Goal: Connect with others: Establish contact or relationships with other users

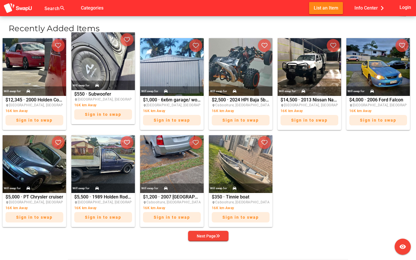
scroll to position [271, 0]
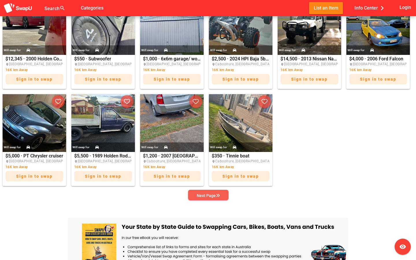
click at [211, 194] on div "Next Page" at bounding box center [208, 195] width 23 height 7
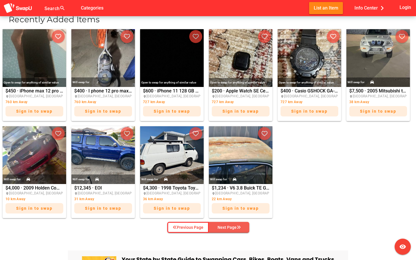
scroll to position [239, 0]
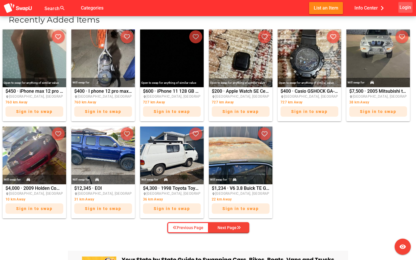
drag, startPoint x: 402, startPoint y: 6, endPoint x: 402, endPoint y: 228, distance: 222.0
click at [402, 6] on span "Login" at bounding box center [406, 7] width 12 height 8
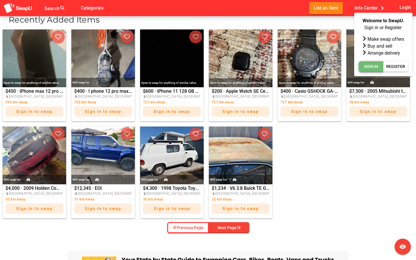
click at [374, 63] on span "Sign In" at bounding box center [371, 66] width 14 height 7
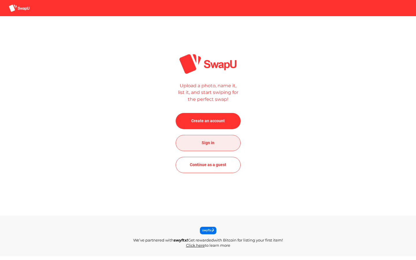
click at [228, 140] on span "Sign in" at bounding box center [208, 143] width 56 height 14
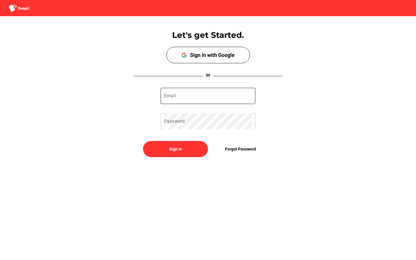
type input "jasonherrerahu@outlook.com"
click at [200, 93] on input "jasonherrerahu@outlook.com" at bounding box center [208, 96] width 88 height 16
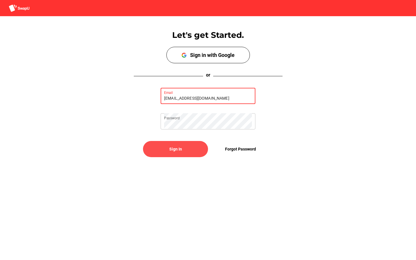
click at [178, 150] on span "Sign In" at bounding box center [175, 149] width 13 height 7
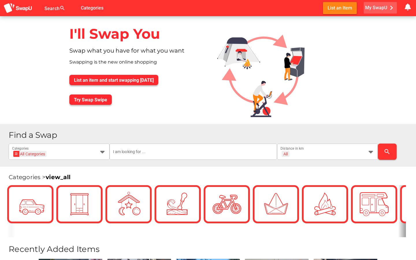
click at [379, 9] on span "My SwapU chevron_right" at bounding box center [380, 7] width 31 height 9
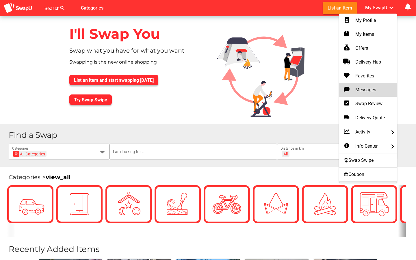
click at [367, 88] on div "Messages" at bounding box center [368, 89] width 49 height 7
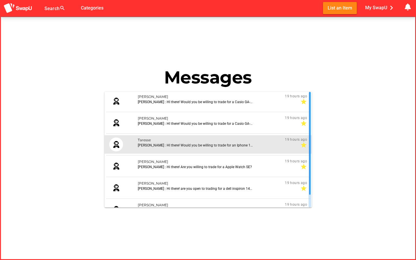
scroll to position [14, 0]
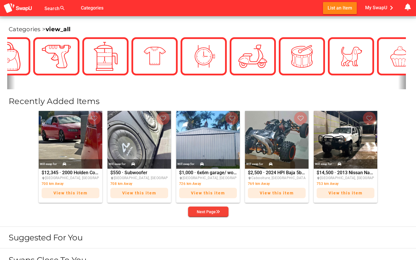
scroll to position [165, 0]
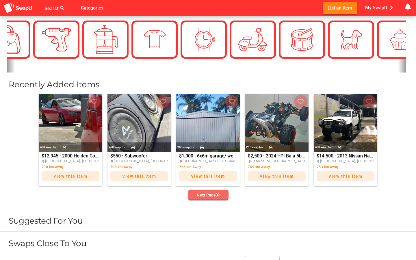
click at [211, 198] on div "Next Page" at bounding box center [208, 195] width 23 height 7
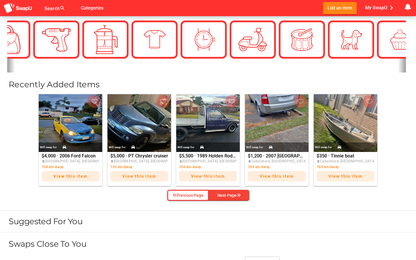
click at [236, 201] on div "Previous Page Next Page" at bounding box center [208, 195] width 91 height 13
click at [236, 197] on div "Next Page" at bounding box center [229, 196] width 23 height 7
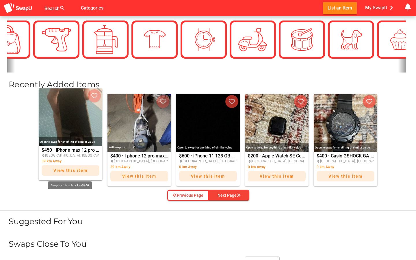
click at [80, 149] on div "$450 · iPhone max 12 pro 256 gb place Campbelltown, NSW 39 km Away View this it…" at bounding box center [71, 163] width 58 height 31
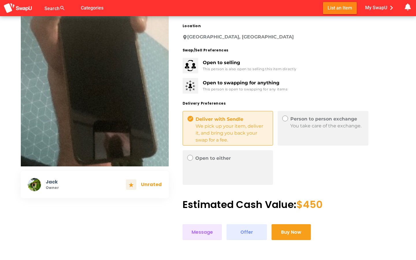
scroll to position [45, 0]
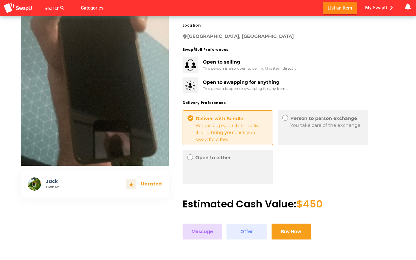
click at [204, 231] on span "Message" at bounding box center [202, 232] width 21 height 8
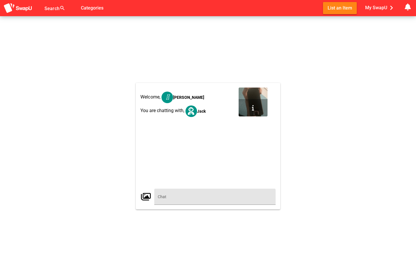
click at [219, 194] on input "text" at bounding box center [215, 197] width 114 height 16
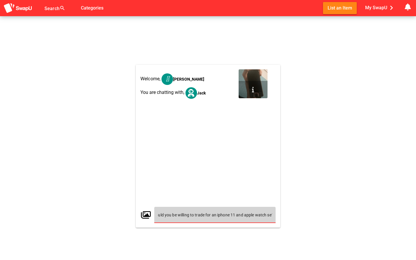
scroll to position [0, 22]
type input "Hi there would you be willing to trade for an iphone 11 and apple watch se?"
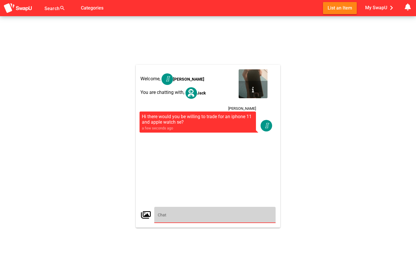
scroll to position [0, 0]
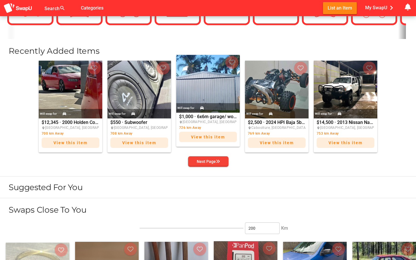
scroll to position [196, 0]
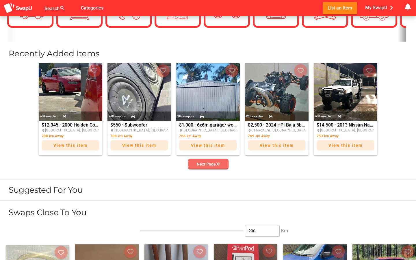
click at [216, 161] on div "Next Page" at bounding box center [208, 164] width 23 height 7
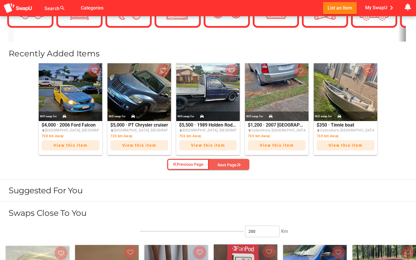
click at [231, 168] on span "Next Page" at bounding box center [229, 165] width 31 height 9
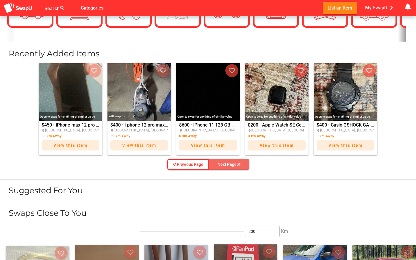
click at [231, 168] on span "Next Page" at bounding box center [229, 164] width 31 height 9
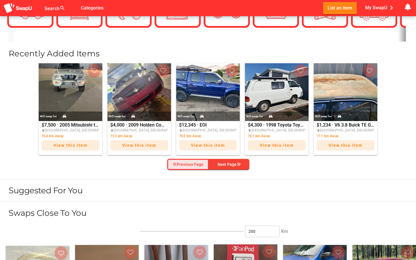
click at [186, 164] on div "Previous Page" at bounding box center [188, 164] width 31 height 7
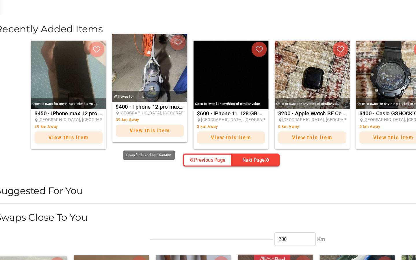
click at [130, 121] on div "$400 · I phone 12 pro max 256 gb place Campbelltown, NSW 39 km Away View this i…" at bounding box center [139, 132] width 58 height 31
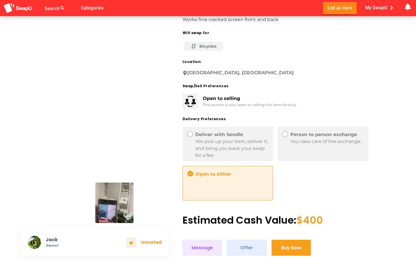
scroll to position [48, 0]
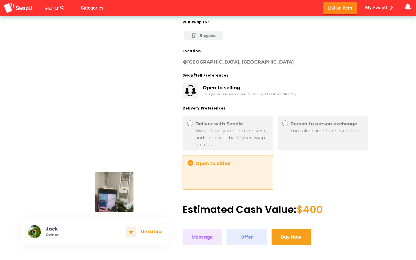
click at [115, 184] on img at bounding box center [114, 192] width 38 height 40
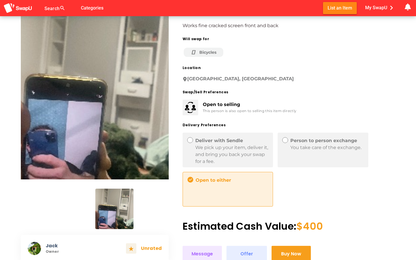
scroll to position [28, 0]
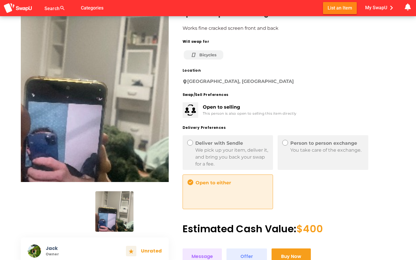
click at [82, 217] on img at bounding box center [75, 211] width 38 height 40
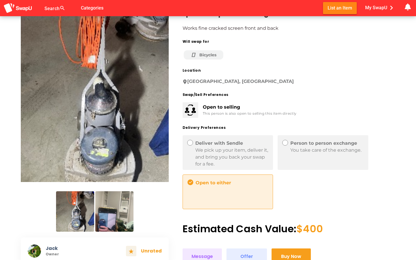
click at [112, 213] on img at bounding box center [114, 211] width 38 height 40
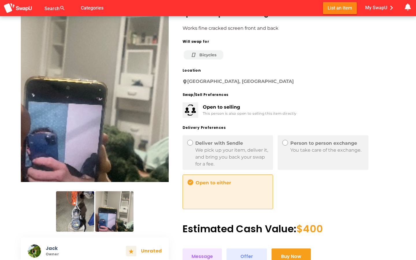
click at [71, 210] on img at bounding box center [75, 211] width 38 height 40
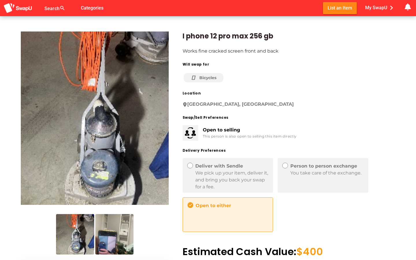
scroll to position [6, 0]
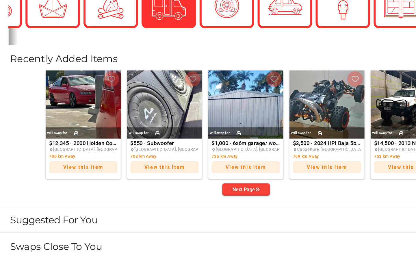
scroll to position [160, 0]
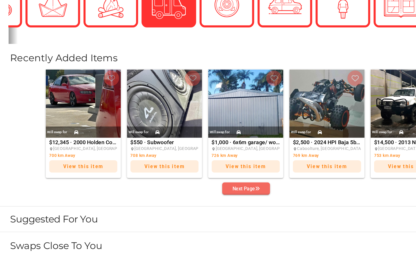
click at [211, 199] on div "Next Page" at bounding box center [208, 199] width 23 height 7
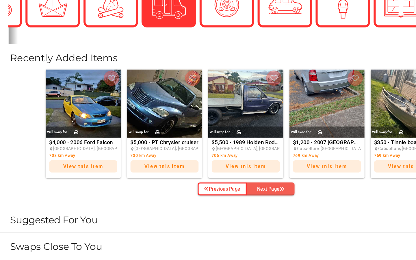
click at [236, 201] on div "Next Page" at bounding box center [229, 200] width 23 height 7
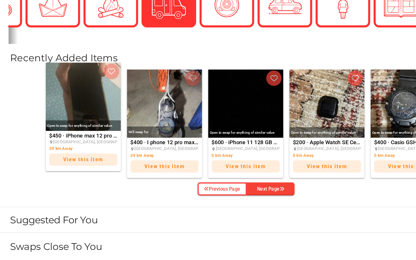
click at [71, 134] on img at bounding box center [71, 122] width 64 height 58
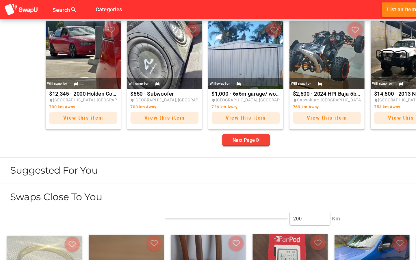
scroll to position [241, 0]
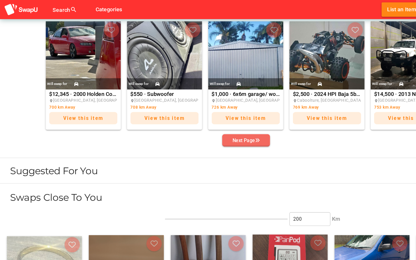
click at [206, 123] on button "Next Page" at bounding box center [208, 119] width 40 height 10
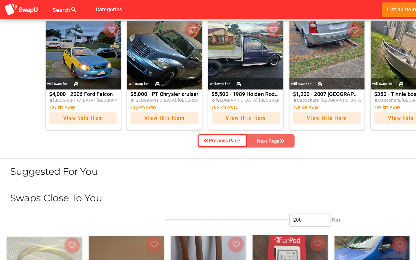
click at [220, 119] on div "Next Page" at bounding box center [229, 119] width 23 height 7
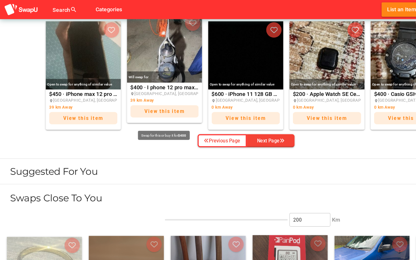
click at [142, 78] on span "[GEOGRAPHIC_DATA], [GEOGRAPHIC_DATA]" at bounding box center [150, 79] width 72 height 4
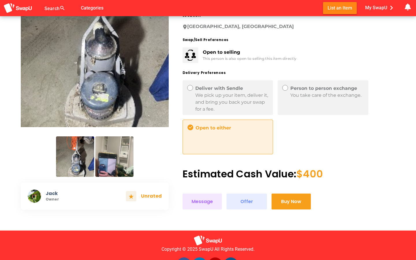
scroll to position [106, 0]
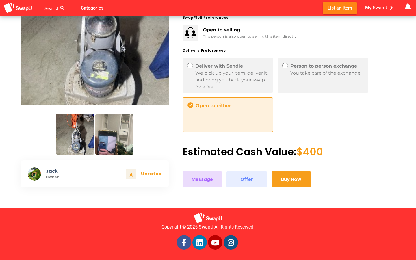
click at [210, 180] on span "Message" at bounding box center [202, 179] width 21 height 8
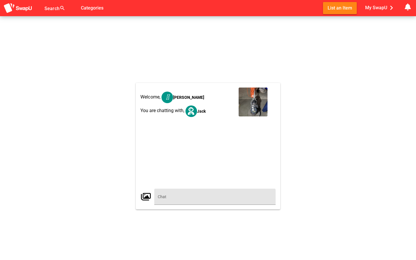
click at [195, 201] on input "text" at bounding box center [215, 197] width 114 height 16
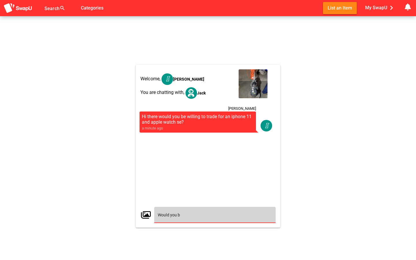
type input "Would you be"
type input "Just realised that the screen is cracked"
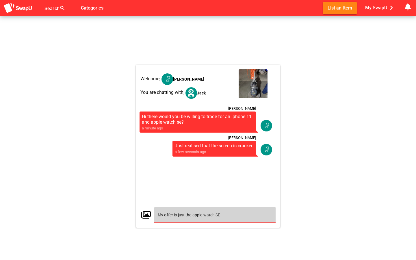
type input "My offer is just the apple watch SE"
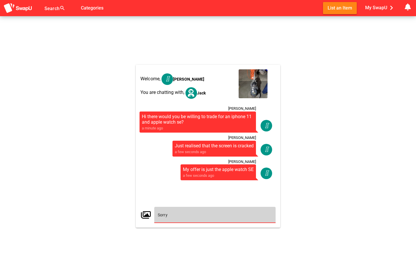
type input "Sorry"
